Goal: Task Accomplishment & Management: Manage account settings

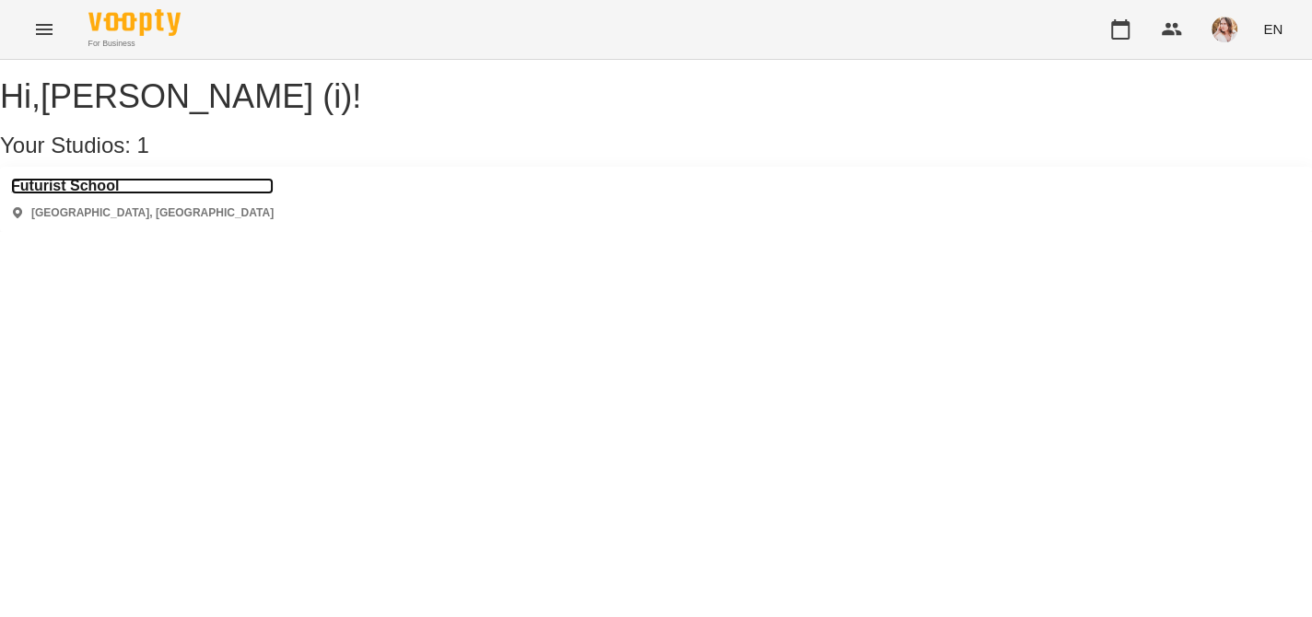
click at [90, 194] on h3 "Futurist School" at bounding box center [142, 186] width 263 height 17
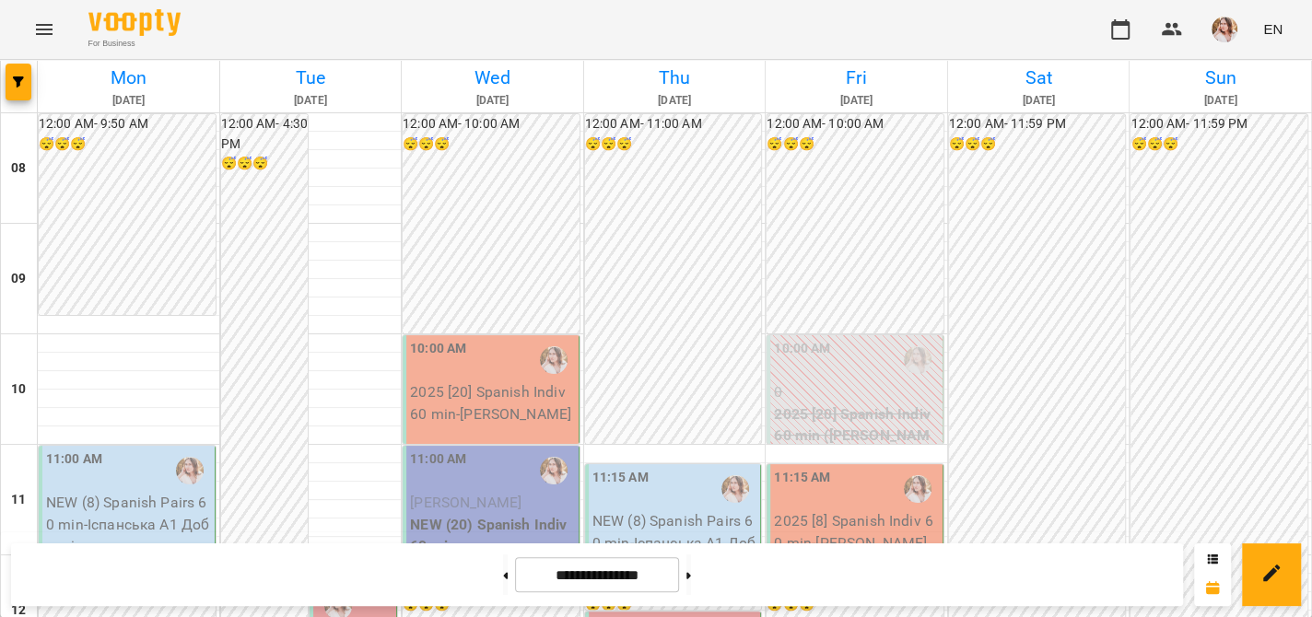
scroll to position [276, 0]
click at [503, 571] on button at bounding box center [505, 575] width 5 height 41
type input "**********"
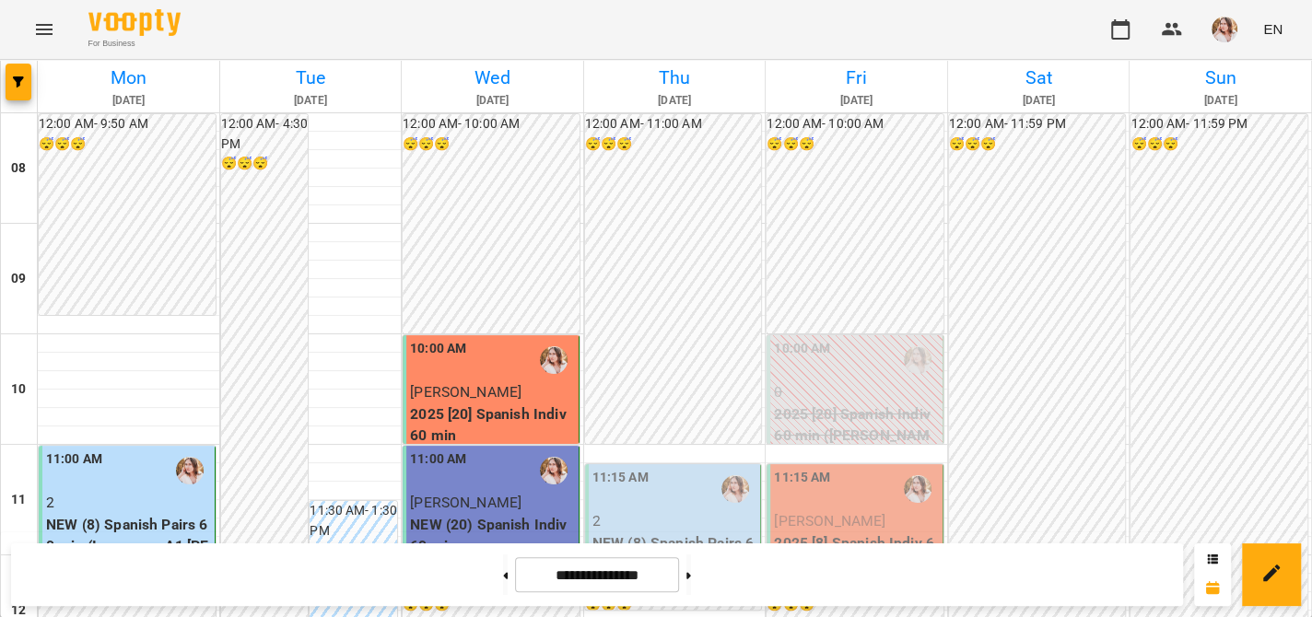
scroll to position [184, 0]
click at [897, 468] on div at bounding box center [918, 489] width 42 height 42
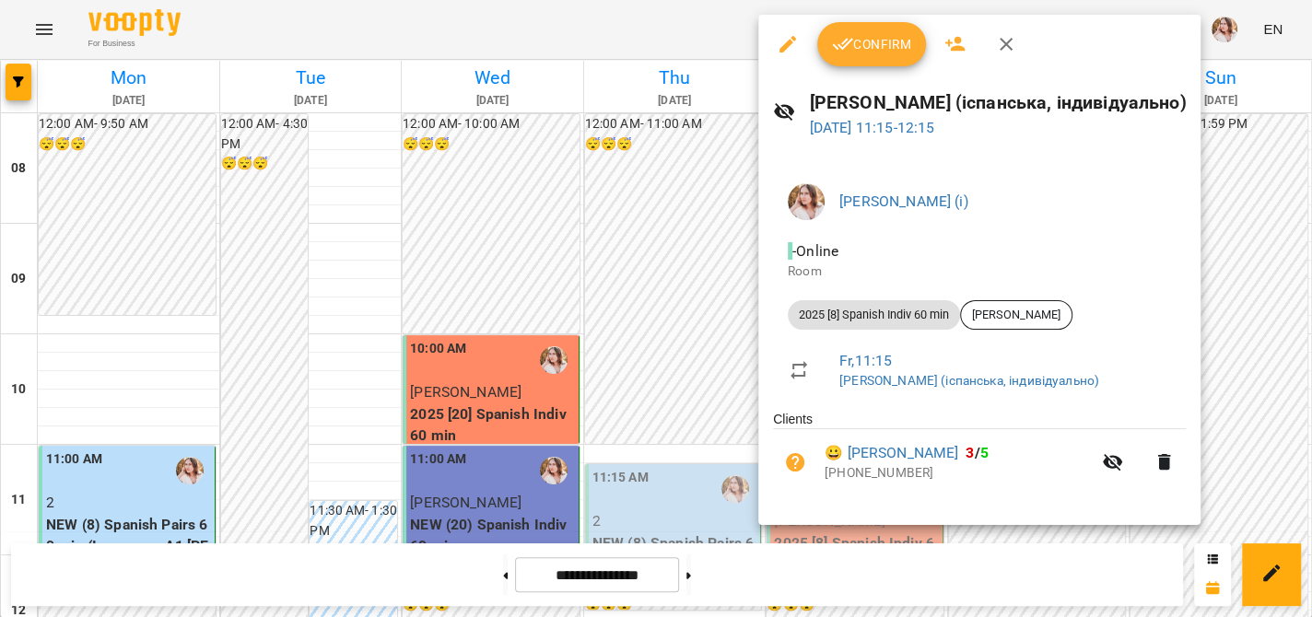
click at [888, 56] on button "Confirm" at bounding box center [871, 44] width 109 height 44
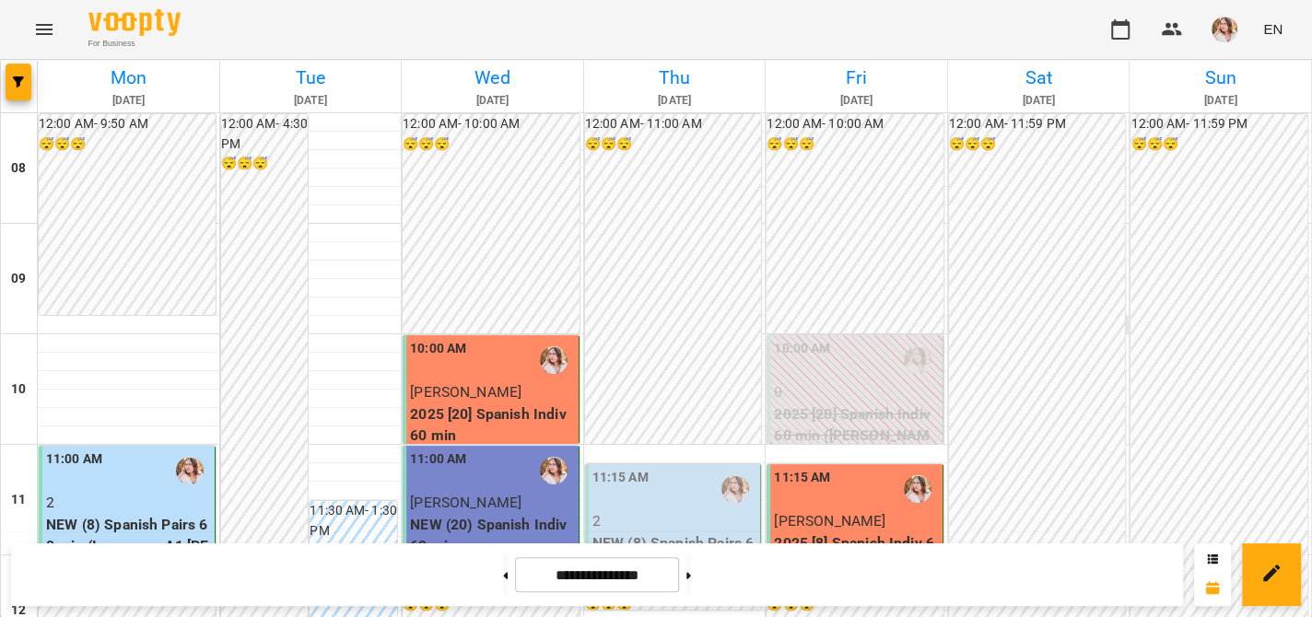
scroll to position [276, 0]
click at [873, 533] on p "2025 [8] Spanish Indiv 60 min" at bounding box center [856, 554] width 165 height 43
